Goal: Task Accomplishment & Management: Use online tool/utility

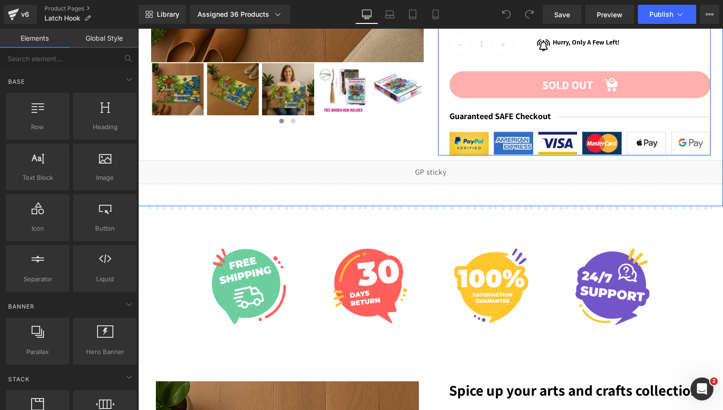
scroll to position [331, 0]
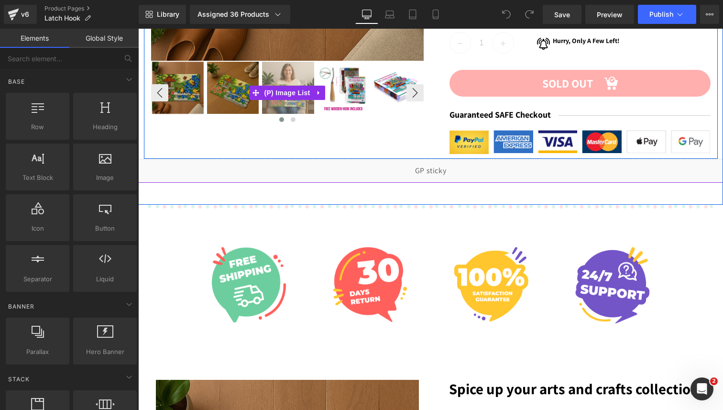
click at [291, 75] on img at bounding box center [288, 88] width 52 height 52
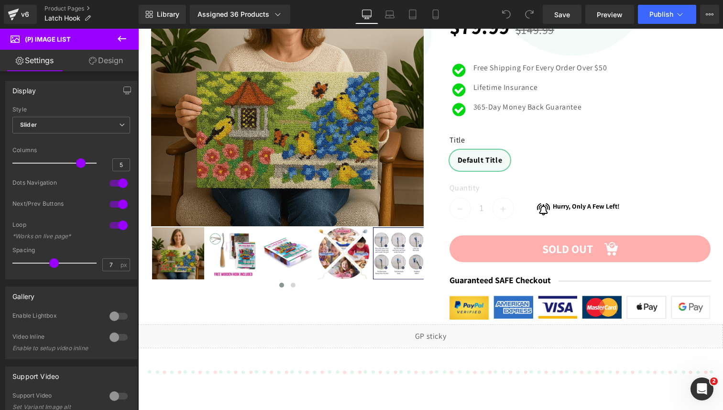
scroll to position [151, 0]
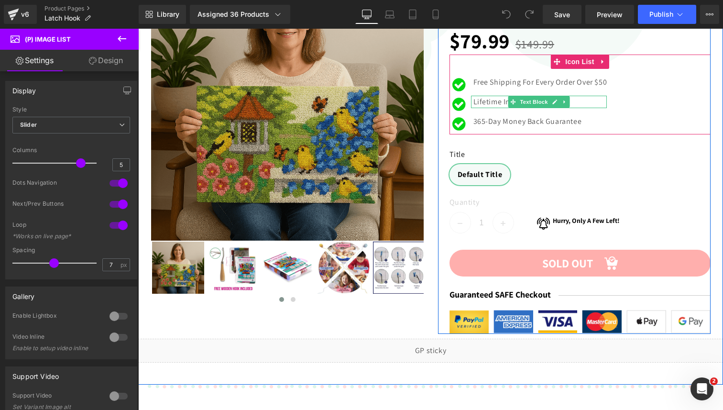
drag, startPoint x: 558, startPoint y: 102, endPoint x: 552, endPoint y: 105, distance: 6.2
click at [558, 102] on link at bounding box center [555, 101] width 10 height 11
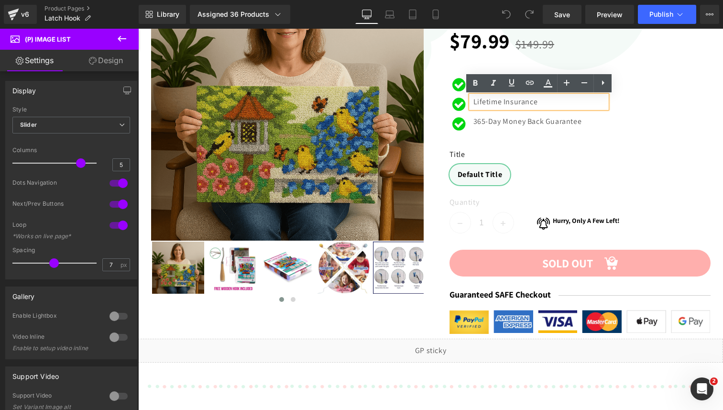
click at [547, 103] on p "Lifetime Insurance" at bounding box center [541, 102] width 134 height 12
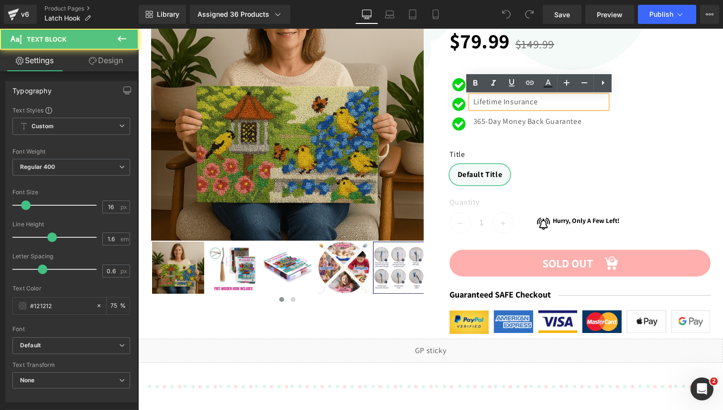
click at [547, 103] on p "Lifetime Insurance" at bounding box center [541, 102] width 134 height 12
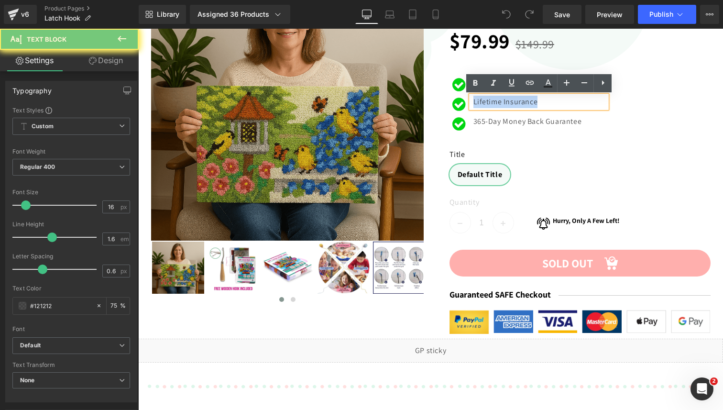
click at [547, 103] on p "Lifetime Insurance" at bounding box center [541, 102] width 134 height 12
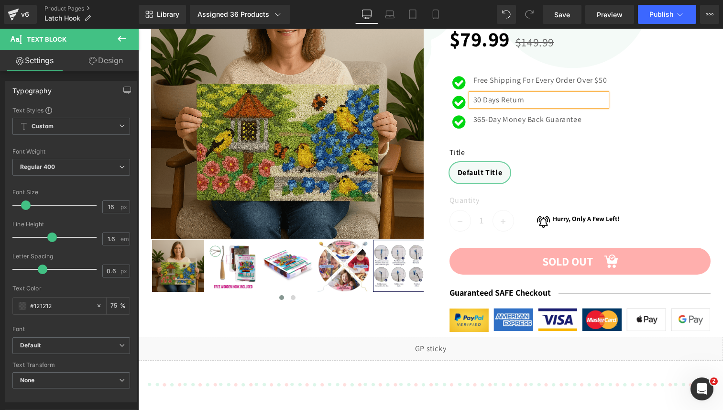
scroll to position [152, 0]
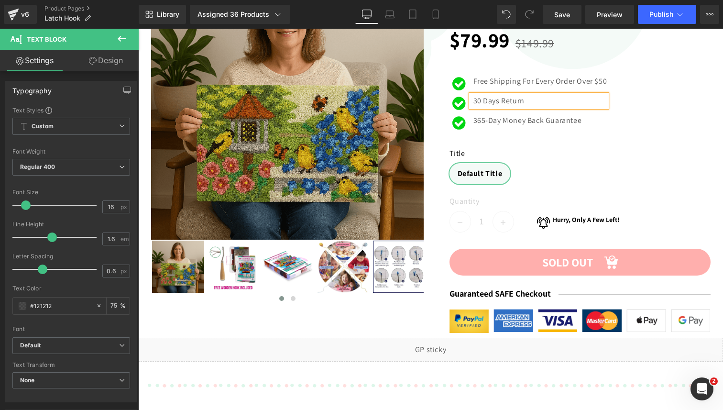
click at [521, 120] on div "365-Day Money Back Guarantee Text Block" at bounding box center [539, 120] width 136 height 12
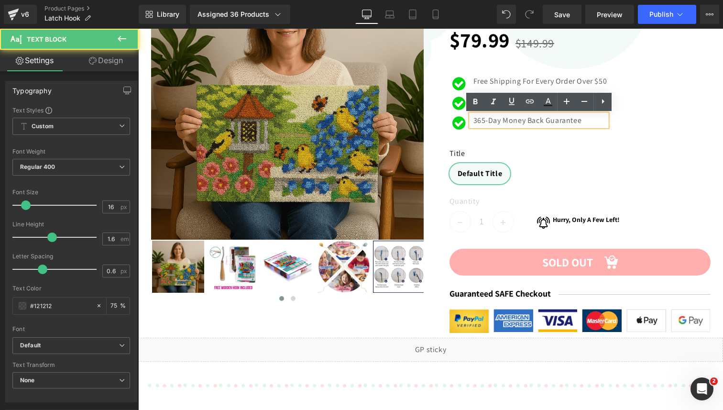
click at [520, 121] on p "365-Day Money Back Guarantee" at bounding box center [541, 120] width 134 height 12
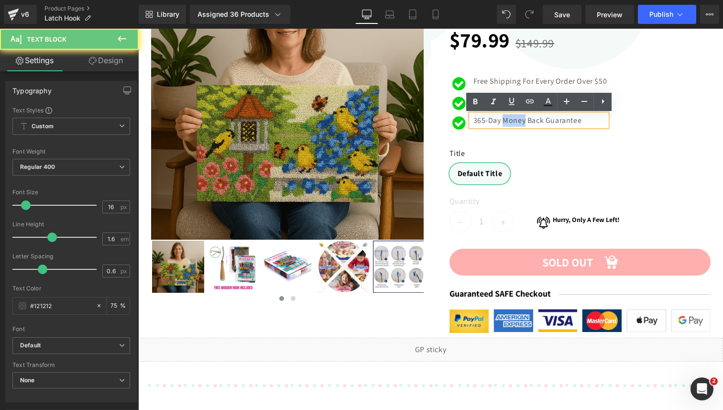
click at [520, 121] on p "365-Day Money Back Guarantee" at bounding box center [541, 120] width 134 height 12
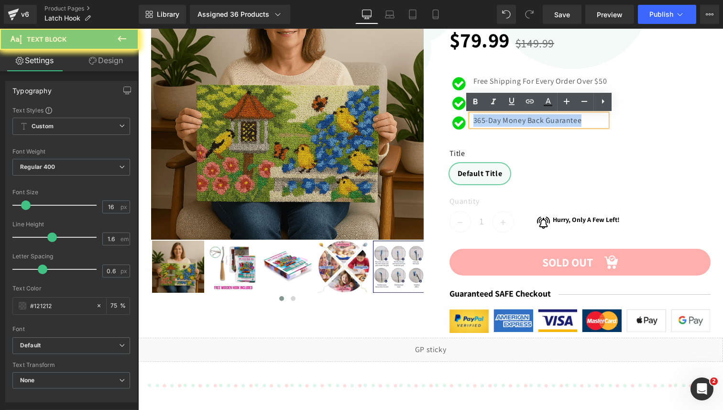
click at [520, 121] on p "365-Day Money Back Guarantee" at bounding box center [541, 120] width 134 height 12
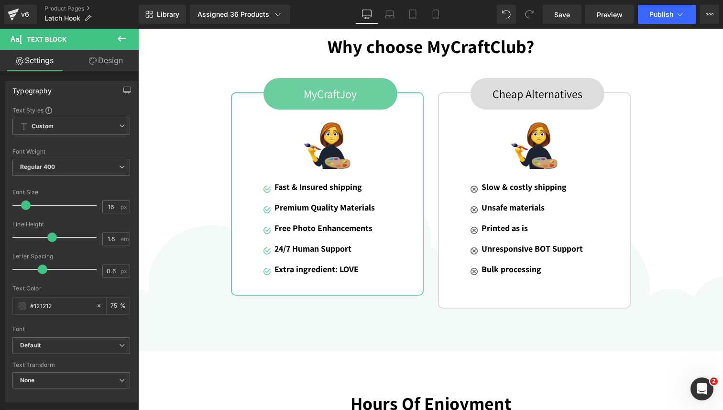
scroll to position [1282, 0]
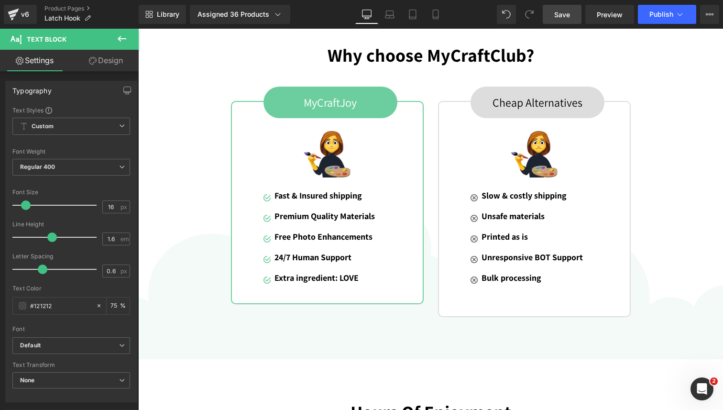
click at [563, 14] on span "Save" at bounding box center [562, 15] width 16 height 10
click at [59, 9] on link "Product Pages" at bounding box center [91, 9] width 94 height 8
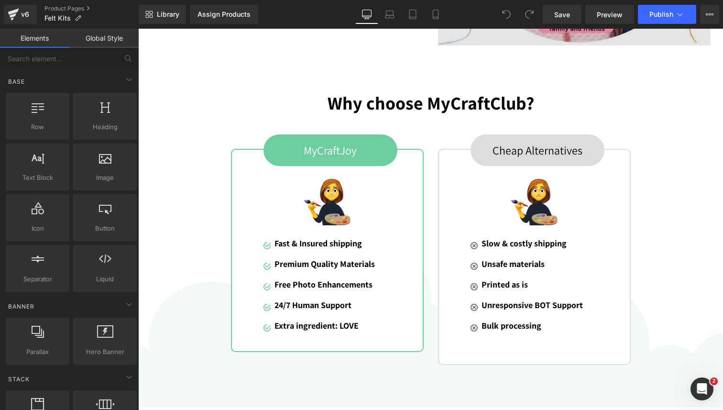
scroll to position [1236, 0]
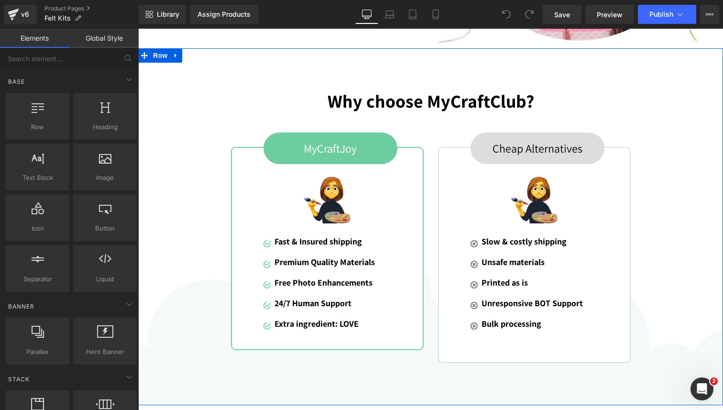
click at [179, 57] on icon at bounding box center [176, 55] width 7 height 7
click at [202, 57] on icon at bounding box center [201, 55] width 7 height 7
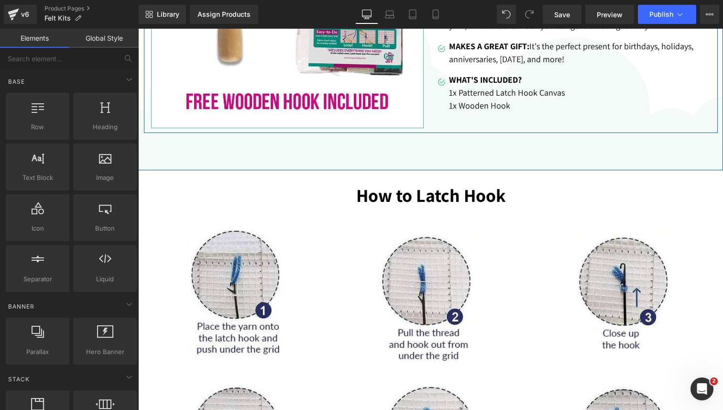
scroll to position [1549, 0]
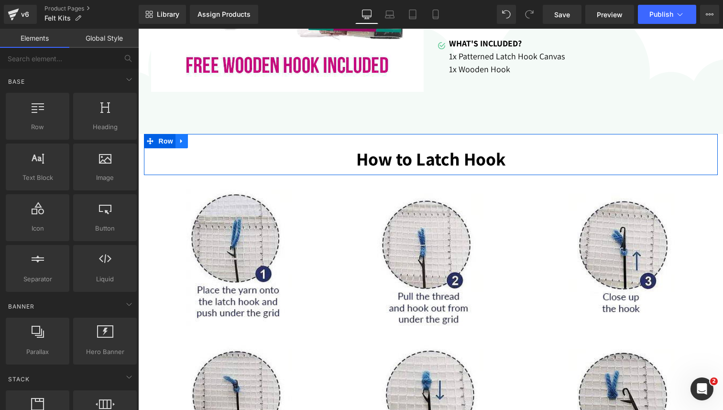
click at [181, 143] on icon at bounding box center [181, 141] width 7 height 7
click at [207, 142] on icon at bounding box center [206, 141] width 7 height 7
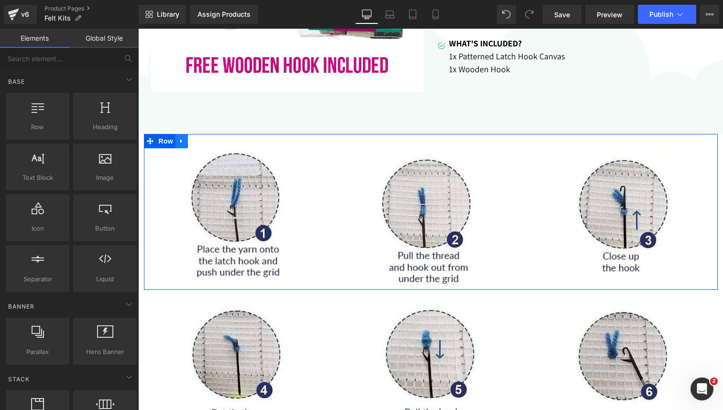
click at [182, 142] on icon at bounding box center [181, 141] width 7 height 7
click at [205, 142] on icon at bounding box center [206, 141] width 7 height 7
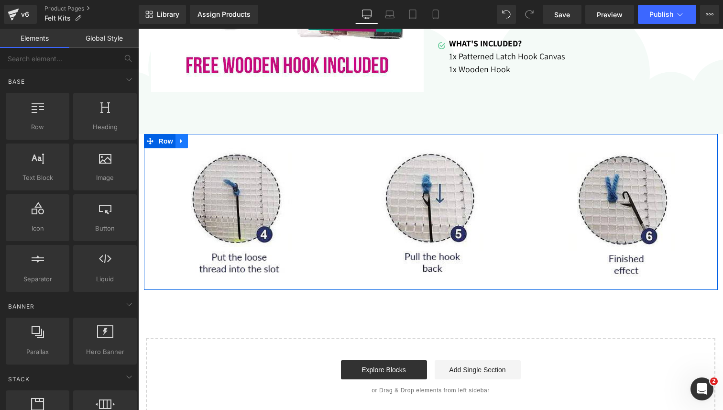
click at [184, 141] on icon at bounding box center [181, 141] width 7 height 7
click at [204, 141] on icon at bounding box center [206, 141] width 7 height 7
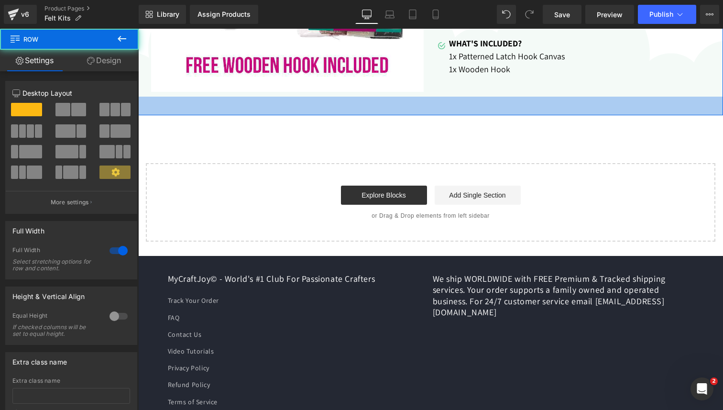
drag, startPoint x: 282, startPoint y: 131, endPoint x: 274, endPoint y: 140, distance: 12.5
click at [282, 112] on div "39px" at bounding box center [430, 106] width 585 height 19
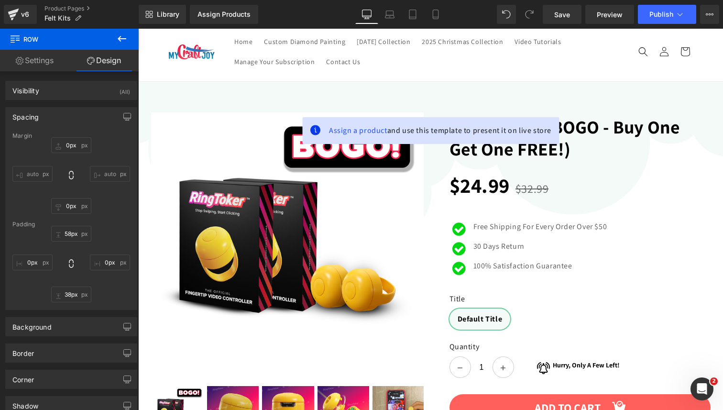
scroll to position [0, 0]
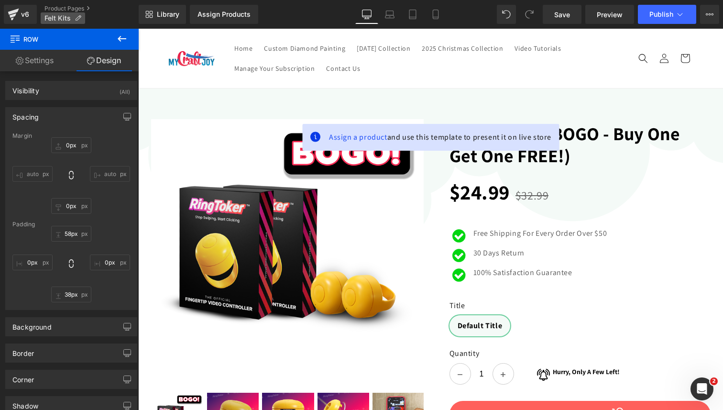
click at [73, 18] on p "Felt Kits" at bounding box center [63, 17] width 44 height 11
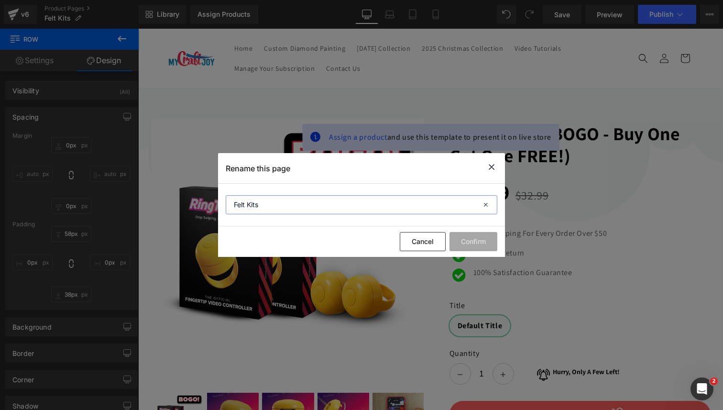
click at [272, 205] on input "Felt Kits" at bounding box center [362, 204] width 272 height 19
click at [412, 243] on button "Cancel" at bounding box center [423, 241] width 46 height 19
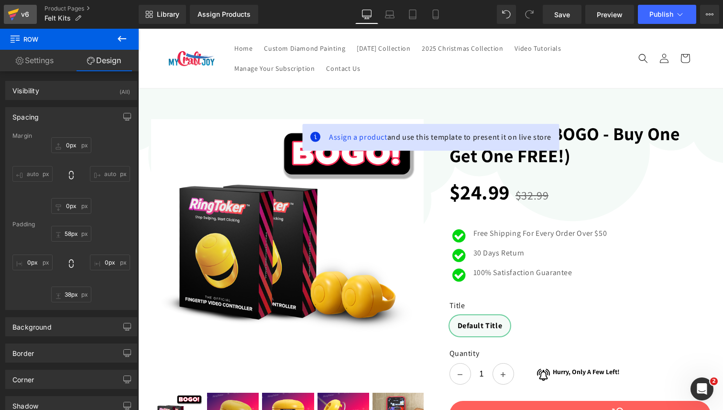
click at [24, 13] on div "v6" at bounding box center [25, 14] width 12 height 12
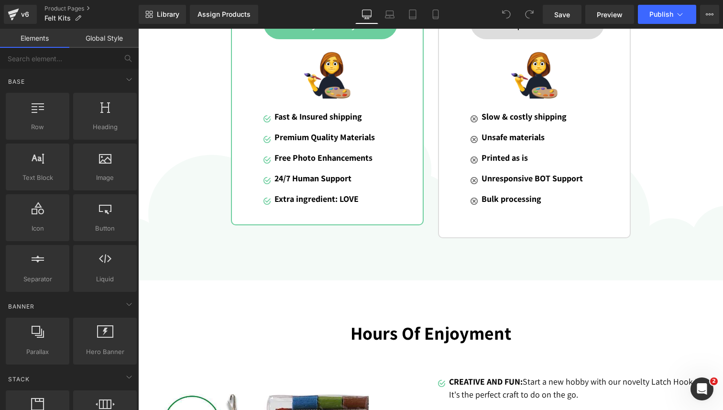
scroll to position [1172, 0]
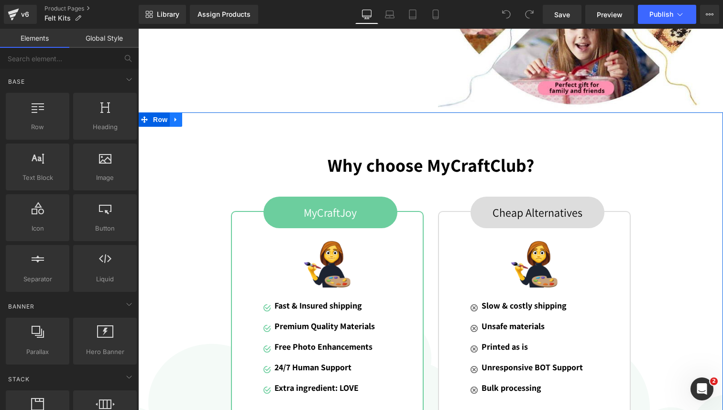
click at [179, 121] on icon at bounding box center [176, 119] width 7 height 7
click at [204, 122] on icon at bounding box center [201, 119] width 7 height 7
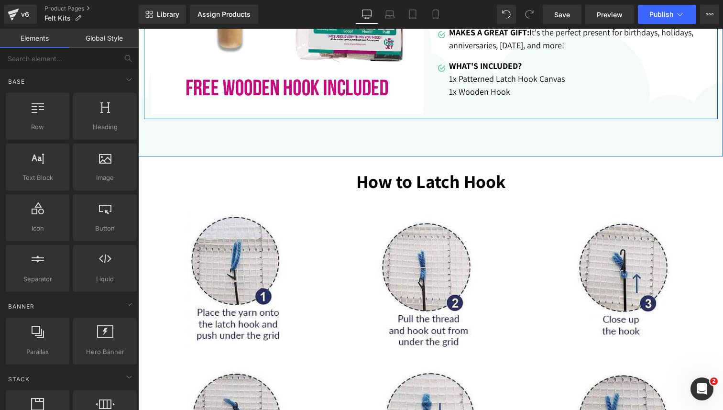
scroll to position [1564, 0]
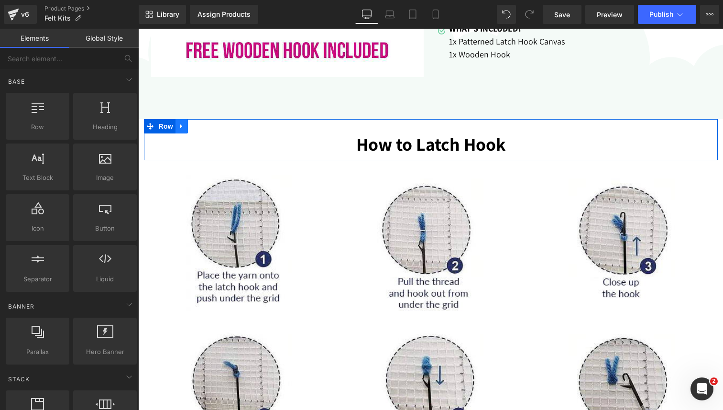
click at [180, 126] on icon at bounding box center [181, 126] width 2 height 4
click at [205, 123] on icon at bounding box center [206, 126] width 7 height 7
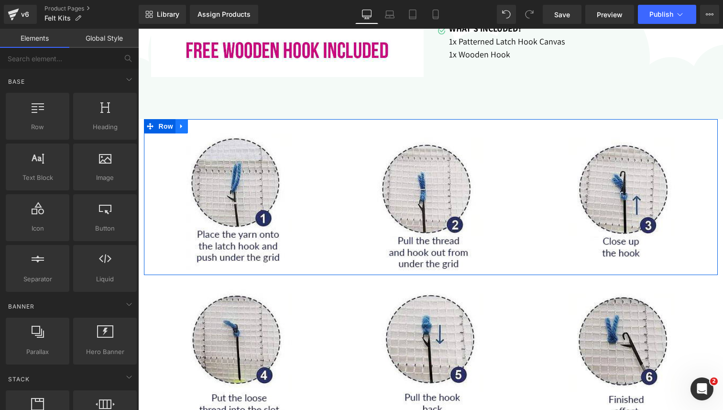
click at [181, 125] on icon at bounding box center [181, 126] width 2 height 4
click at [210, 126] on icon at bounding box center [206, 126] width 7 height 7
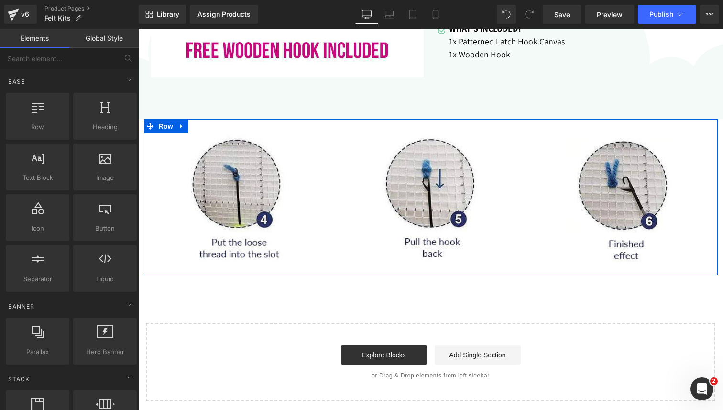
click at [181, 126] on icon at bounding box center [181, 126] width 2 height 4
click at [208, 127] on icon at bounding box center [206, 126] width 7 height 7
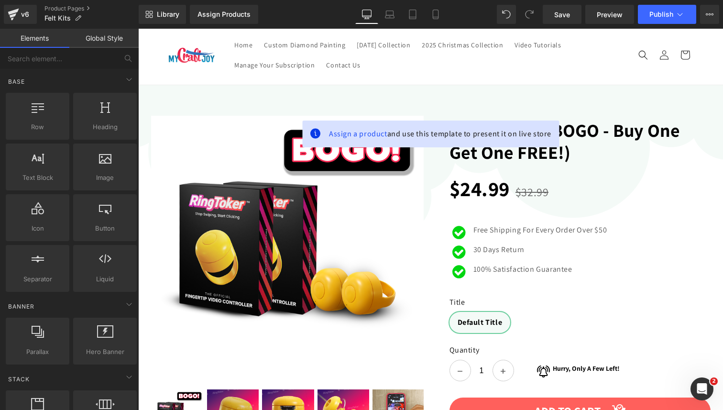
scroll to position [0, 0]
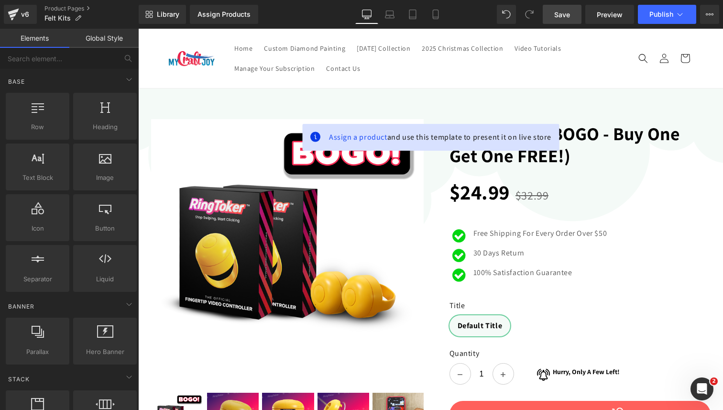
click at [563, 14] on span "Save" at bounding box center [562, 15] width 16 height 10
click at [26, 14] on div "v6" at bounding box center [25, 14] width 12 height 12
